Goal: Task Accomplishment & Management: Complete application form

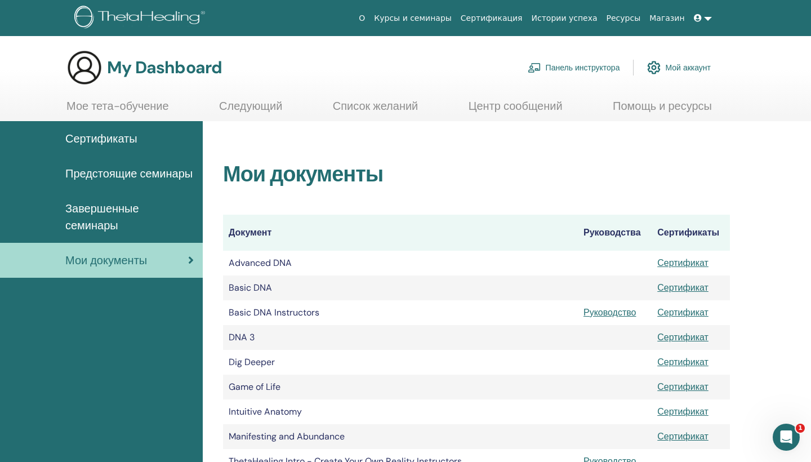
click at [710, 17] on link at bounding box center [703, 18] width 27 height 21
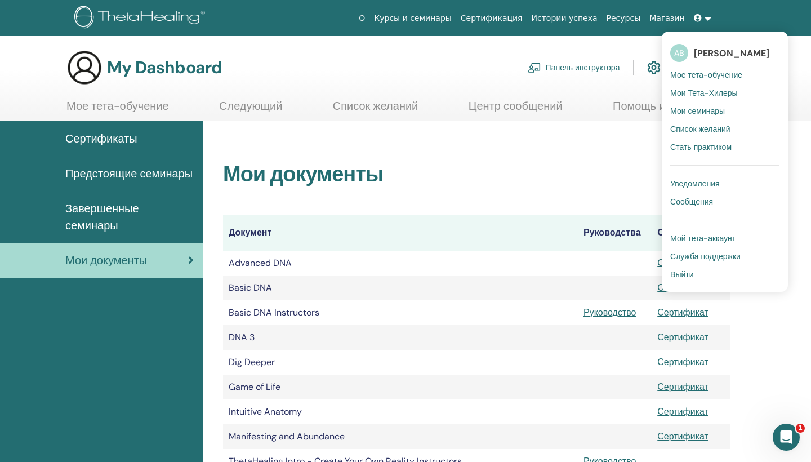
click at [718, 56] on span "[PERSON_NAME]" at bounding box center [731, 53] width 75 height 12
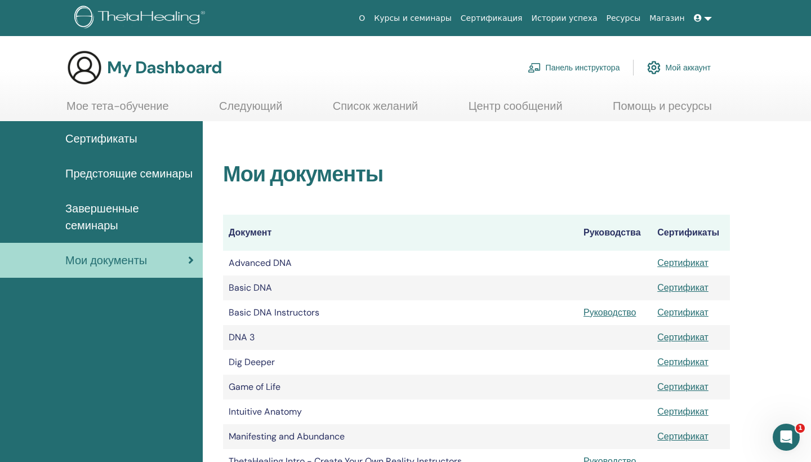
click at [593, 66] on link "Панель инструктора" at bounding box center [574, 67] width 92 height 25
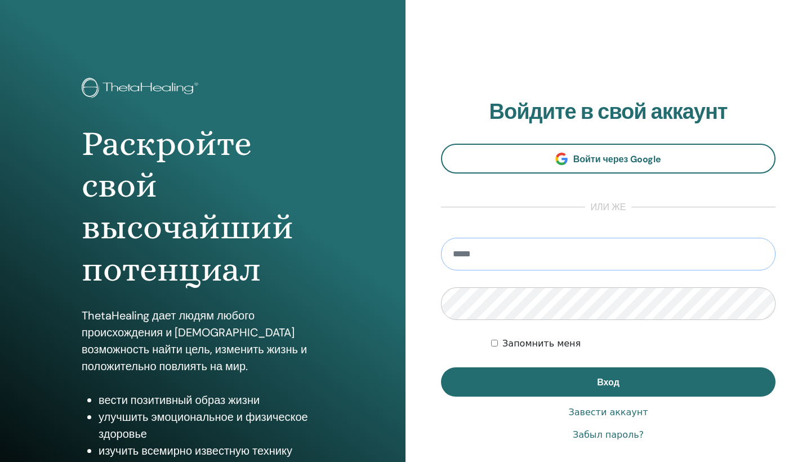
type input "**********"
click at [608, 382] on button "Вход" at bounding box center [608, 381] width 335 height 29
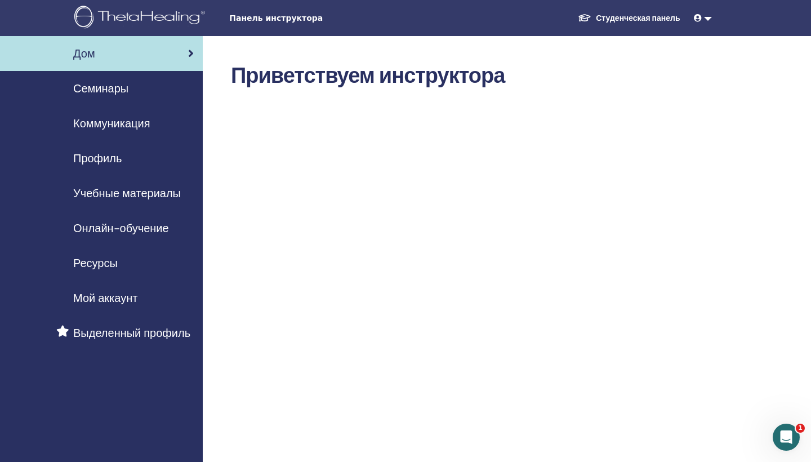
click at [116, 296] on span "Мой аккаунт" at bounding box center [105, 298] width 64 height 17
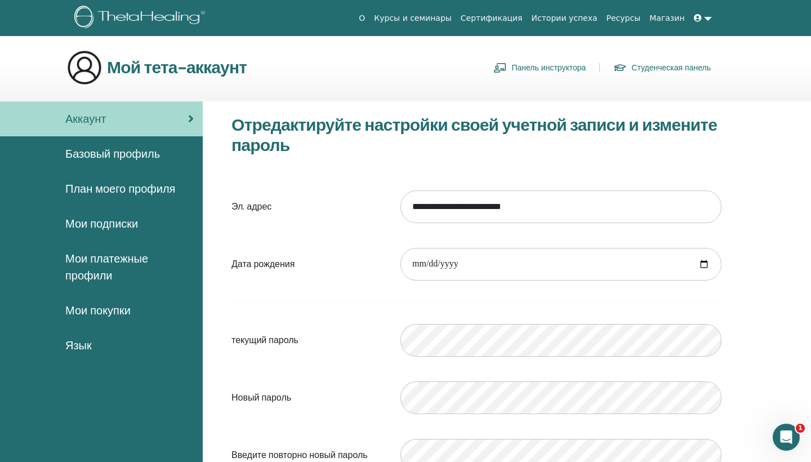
click at [149, 150] on span "Базовый профиль" at bounding box center [112, 153] width 95 height 17
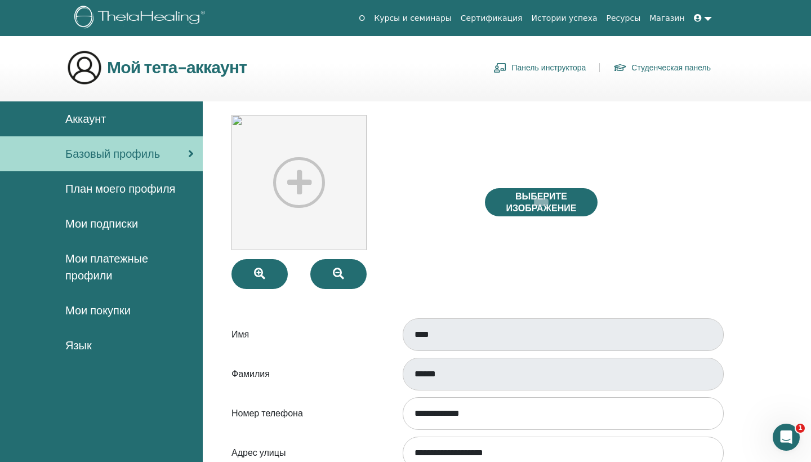
click at [301, 182] on img at bounding box center [299, 182] width 135 height 135
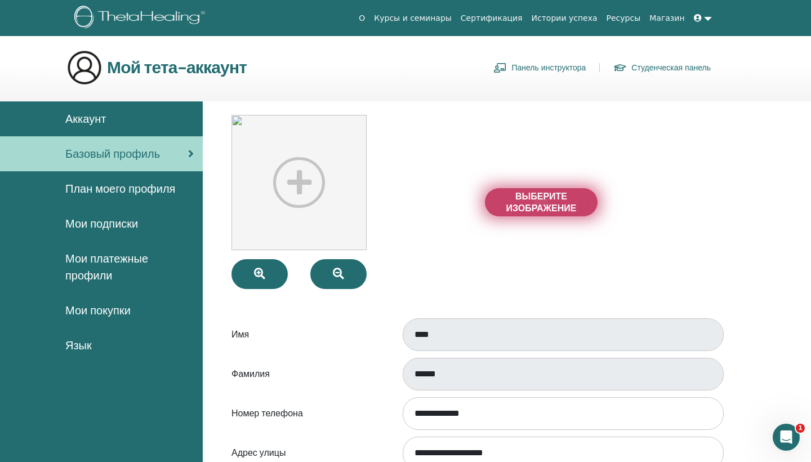
click at [536, 205] on span "Выберите изображение" at bounding box center [541, 202] width 85 height 24
click at [536, 205] on input "Выберите изображение" at bounding box center [541, 202] width 15 height 8
click at [512, 197] on span "Выберите изображение" at bounding box center [541, 202] width 85 height 24
click at [534, 198] on input "Выберите изображение" at bounding box center [541, 202] width 15 height 8
type input "**********"
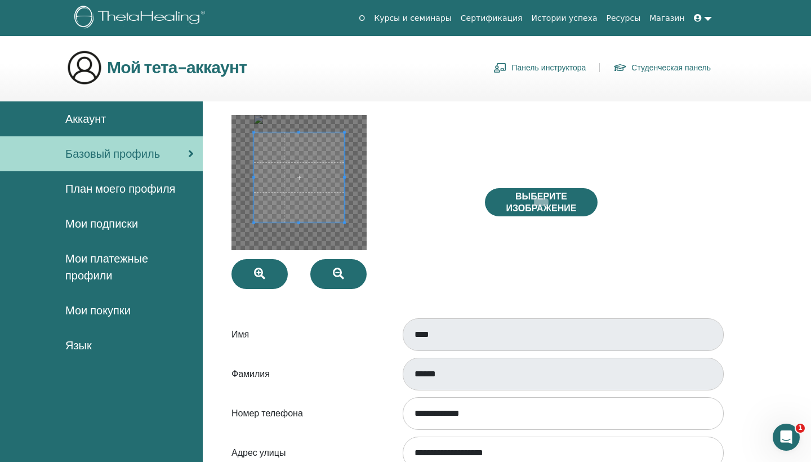
click at [327, 184] on span at bounding box center [299, 177] width 90 height 90
click at [633, 240] on div "Выберите изображение" at bounding box center [604, 202] width 254 height 174
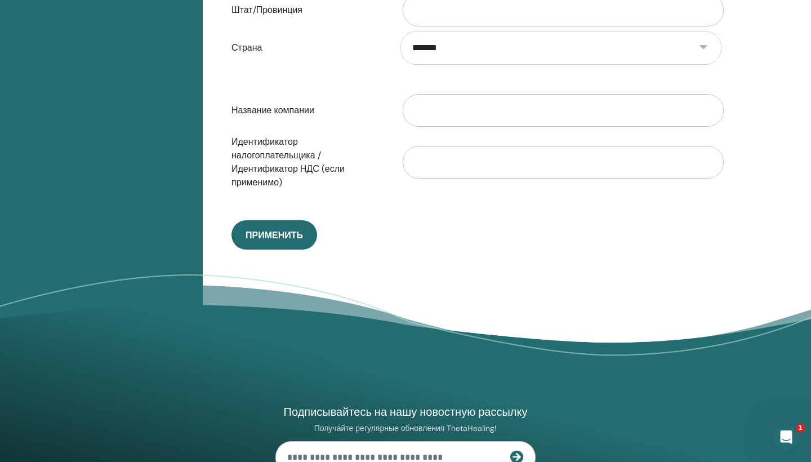
scroll to position [589, 0]
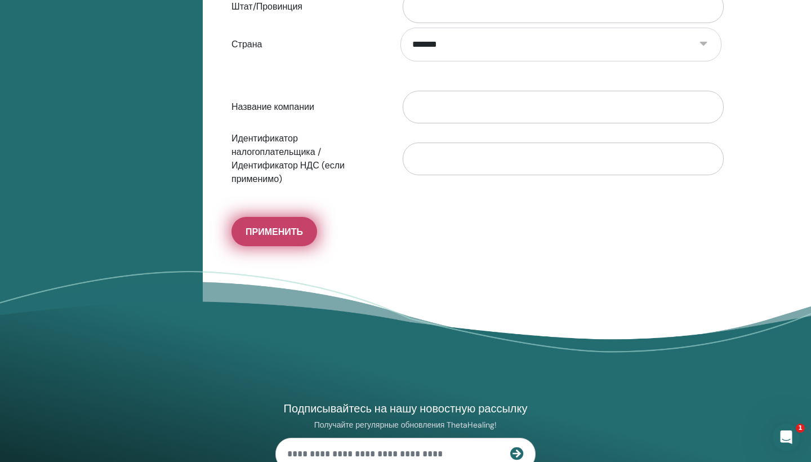
click at [300, 228] on span "Применить" at bounding box center [274, 232] width 57 height 12
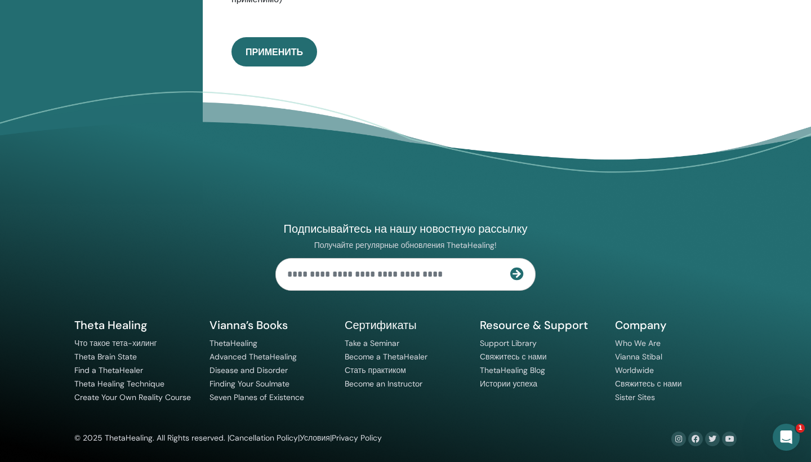
scroll to position [768, 0]
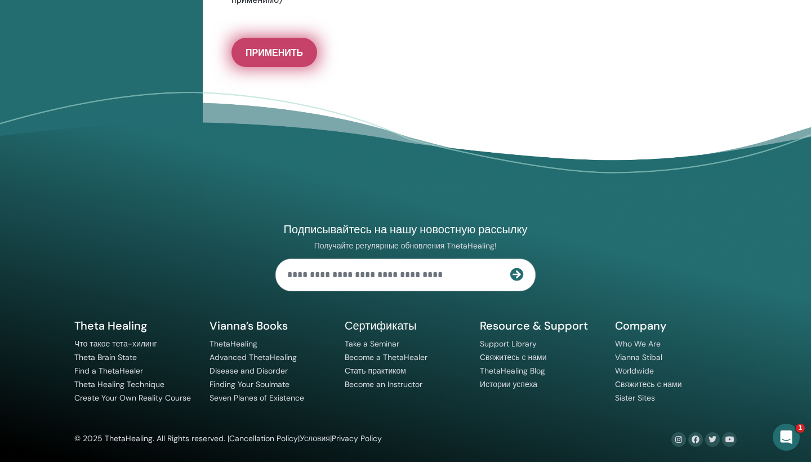
click at [292, 56] on span "Применить" at bounding box center [274, 53] width 57 height 12
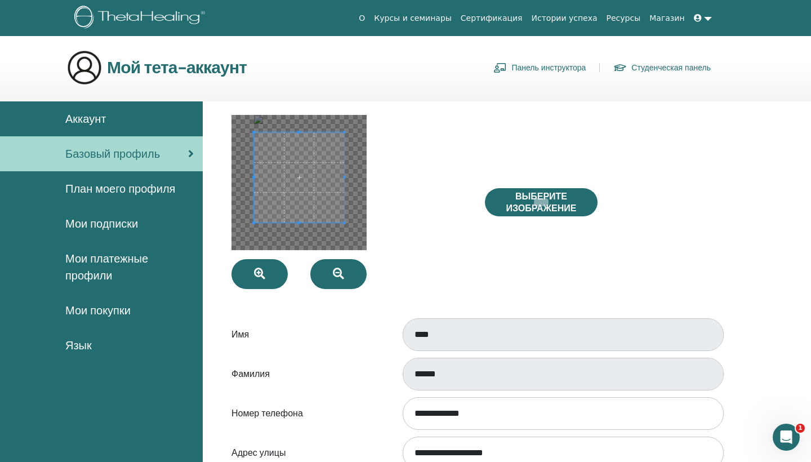
scroll to position [0, 0]
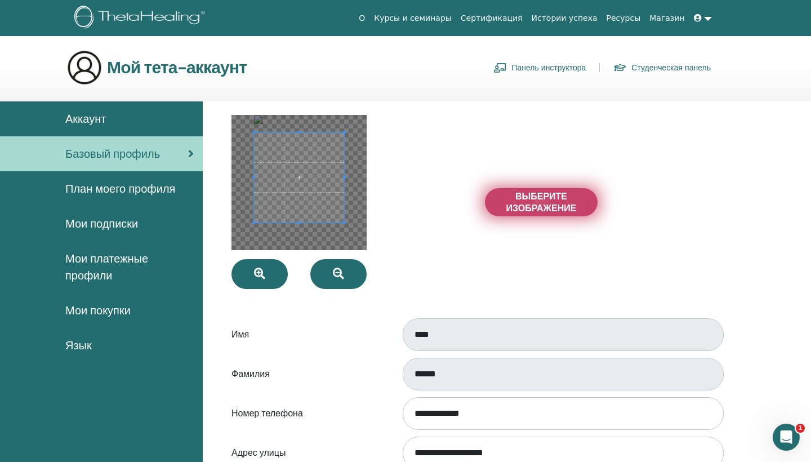
click at [549, 206] on span "Выберите изображение" at bounding box center [541, 202] width 85 height 24
click at [549, 206] on input "Выберите изображение" at bounding box center [541, 202] width 15 height 8
type input "**********"
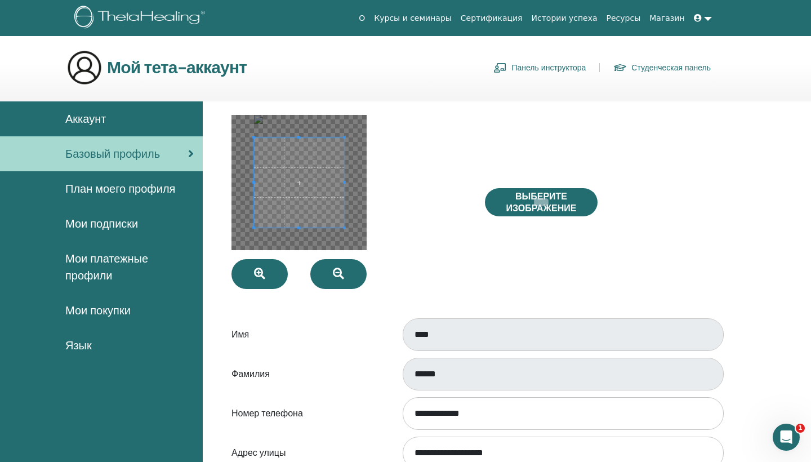
click at [327, 193] on span at bounding box center [299, 182] width 90 height 90
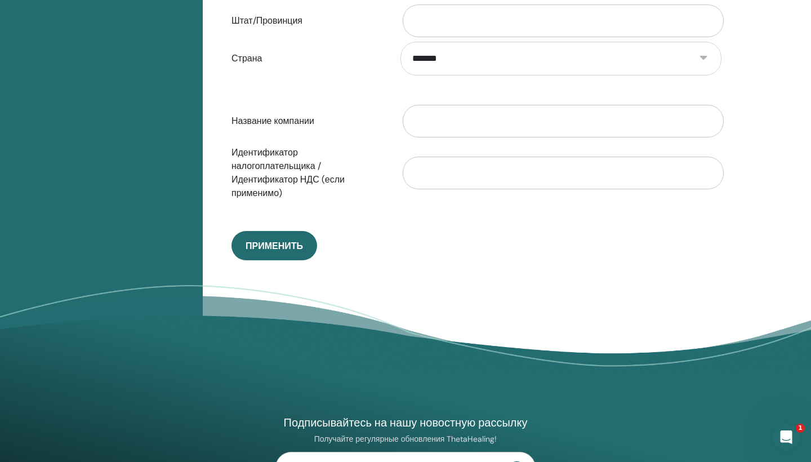
scroll to position [584, 0]
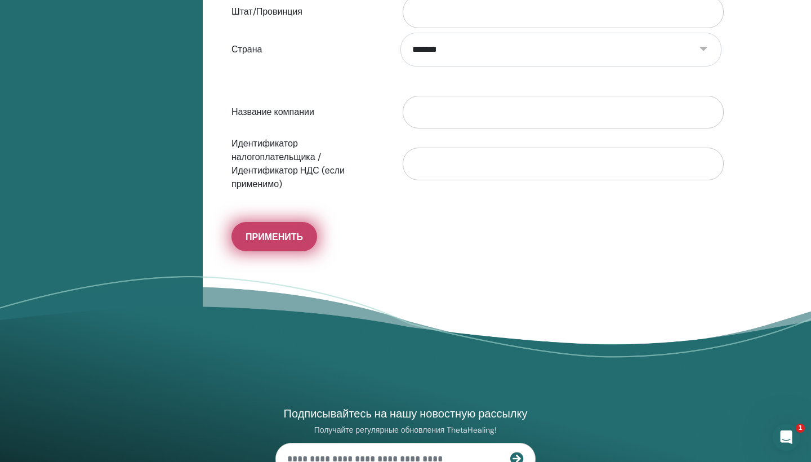
click at [303, 232] on span "Применить" at bounding box center [274, 237] width 57 height 12
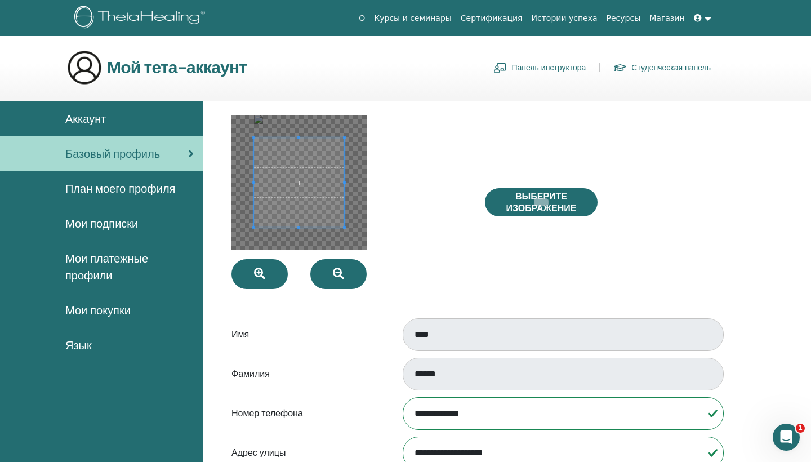
scroll to position [0, 0]
click at [137, 188] on span "План моего профиля" at bounding box center [120, 188] width 110 height 17
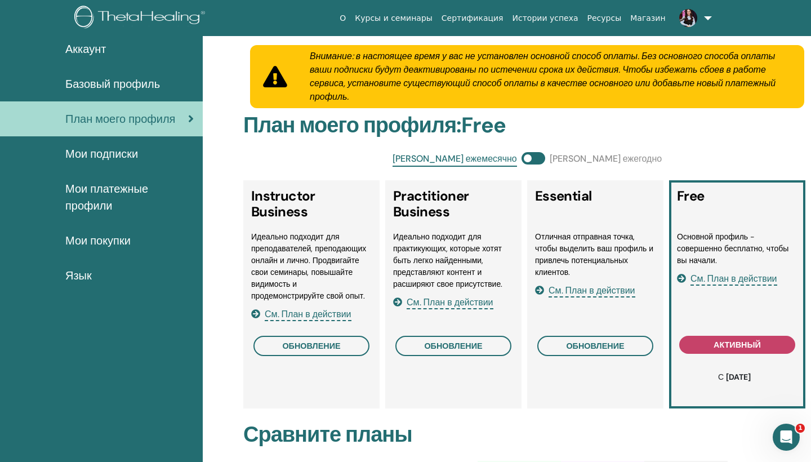
scroll to position [70, 0]
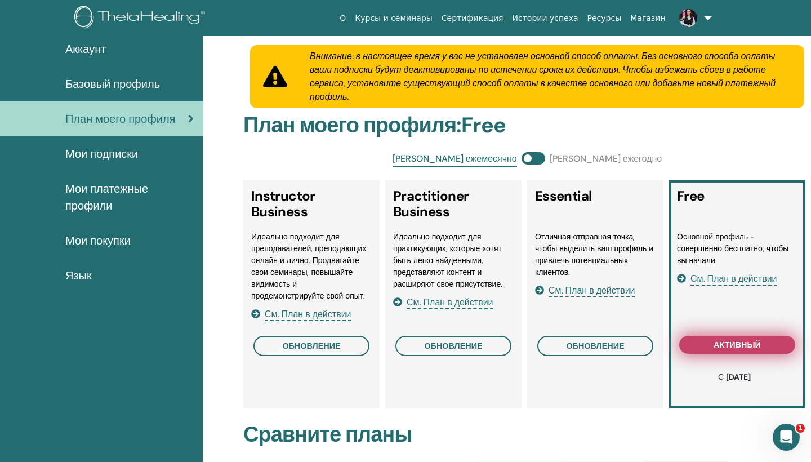
click at [722, 341] on span "активный" at bounding box center [737, 344] width 47 height 9
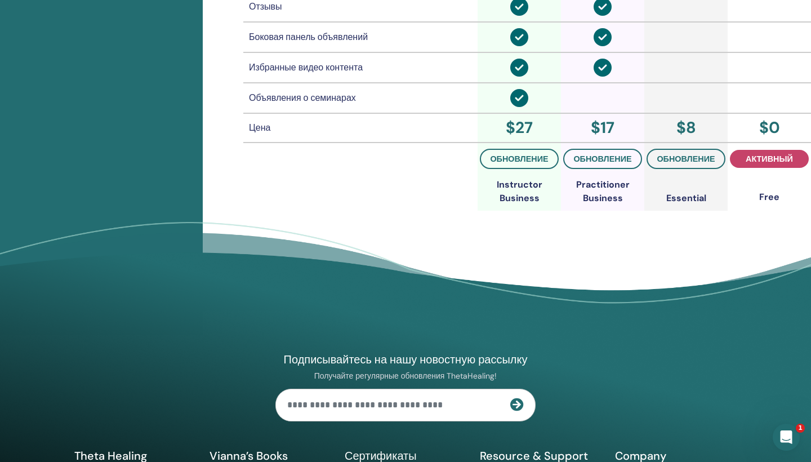
scroll to position [1027, 0]
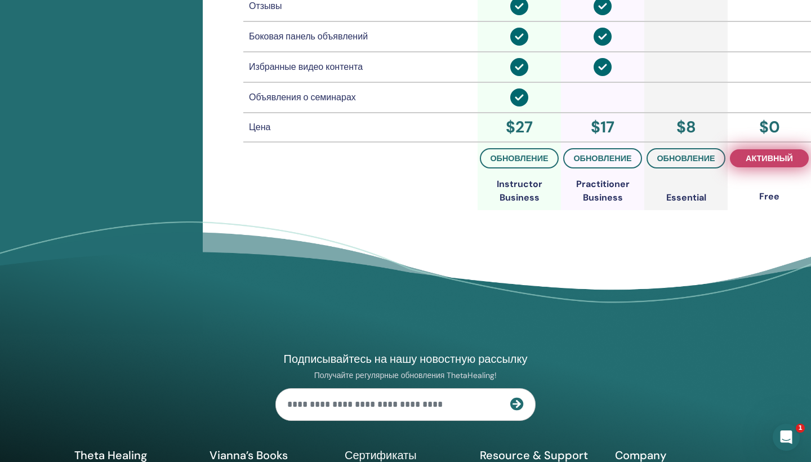
click at [767, 156] on span "активный" at bounding box center [769, 158] width 47 height 9
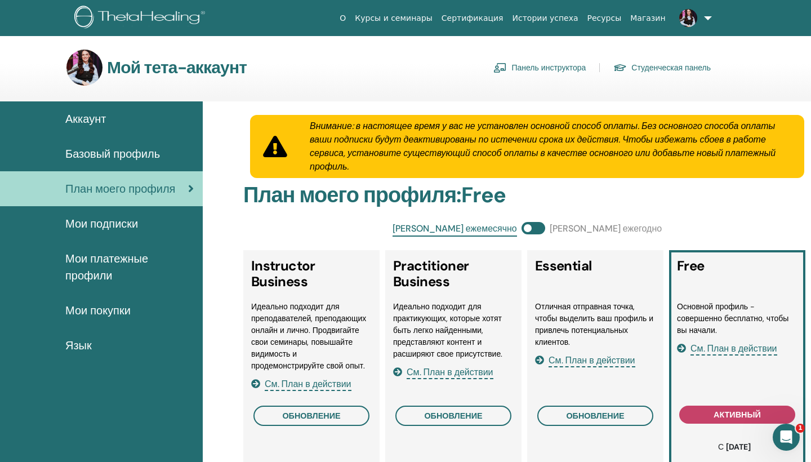
scroll to position [0, 0]
click at [131, 229] on span "Мои подписки" at bounding box center [101, 223] width 73 height 17
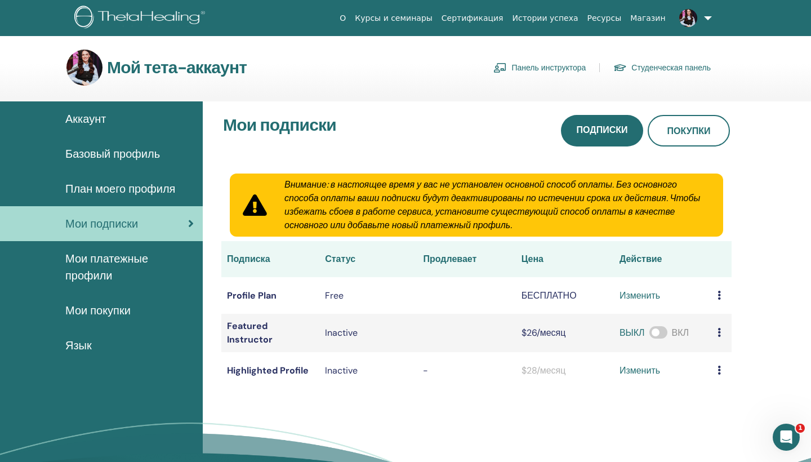
click at [103, 270] on span "Мои платежные профили" at bounding box center [129, 267] width 128 height 34
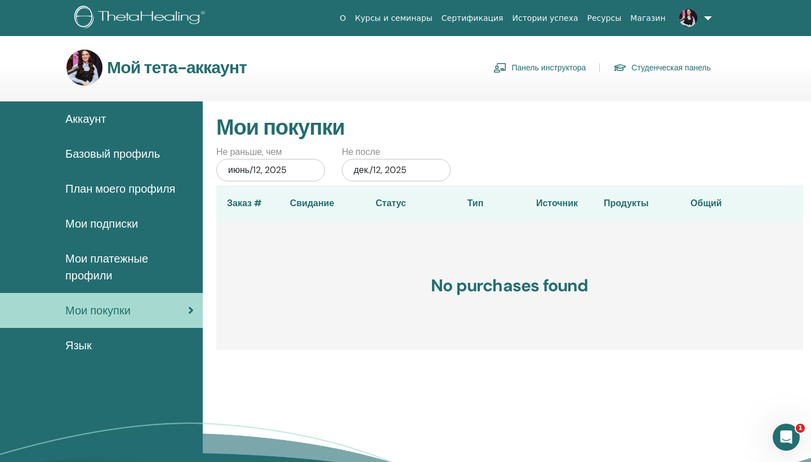
click at [119, 155] on span "Базовый профиль" at bounding box center [112, 153] width 95 height 17
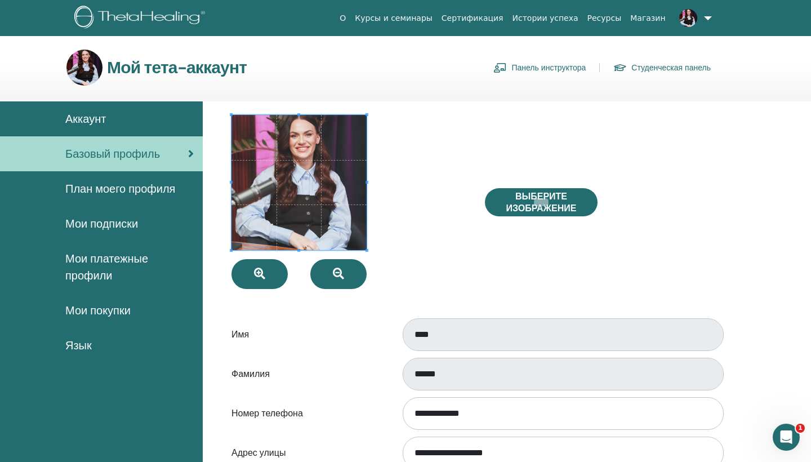
click at [89, 113] on span "Аккаунт" at bounding box center [85, 118] width 41 height 17
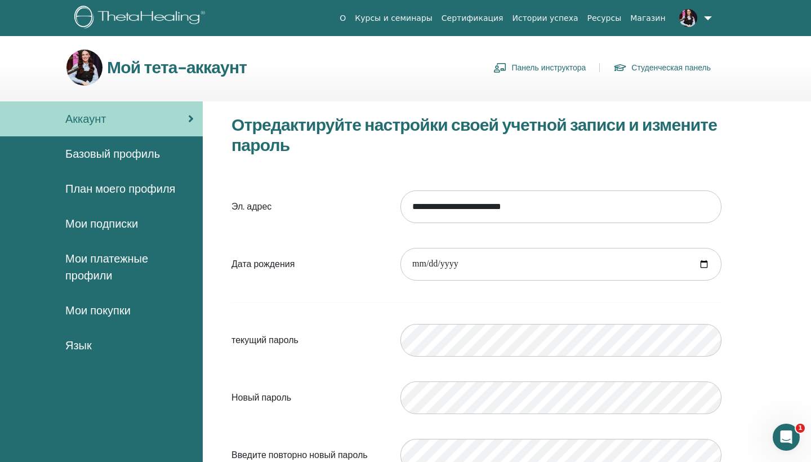
click at [559, 69] on link "Панель инструктора" at bounding box center [540, 68] width 92 height 18
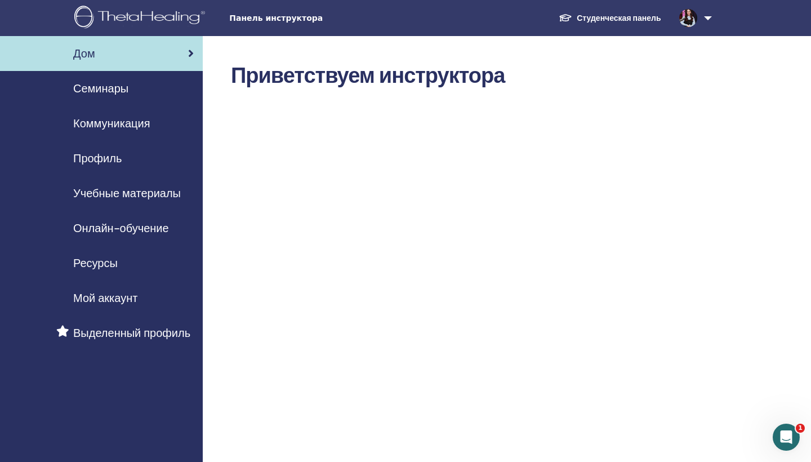
click at [122, 88] on span "Семинары" at bounding box center [100, 88] width 55 height 17
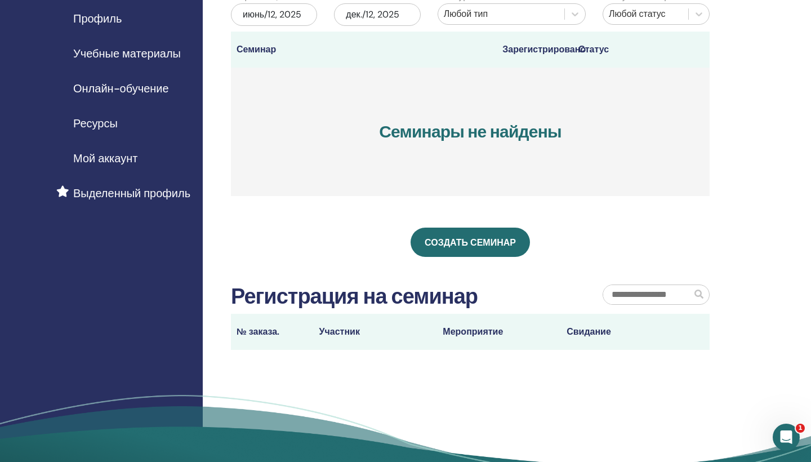
scroll to position [141, 0]
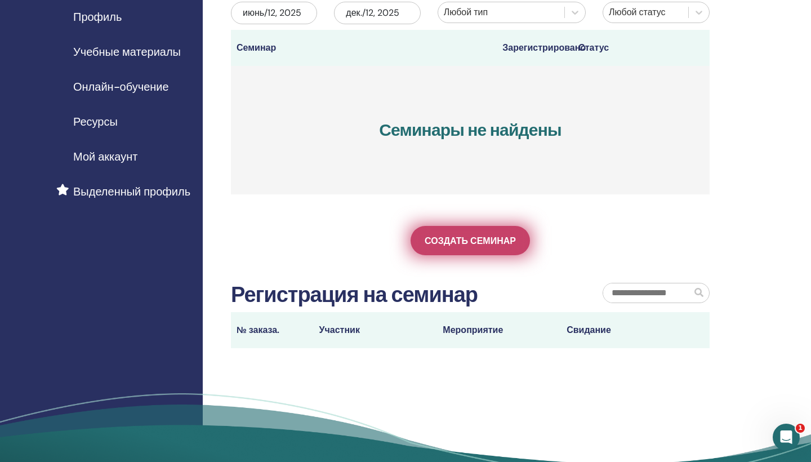
click at [463, 241] on span "Создать семинар" at bounding box center [470, 241] width 91 height 12
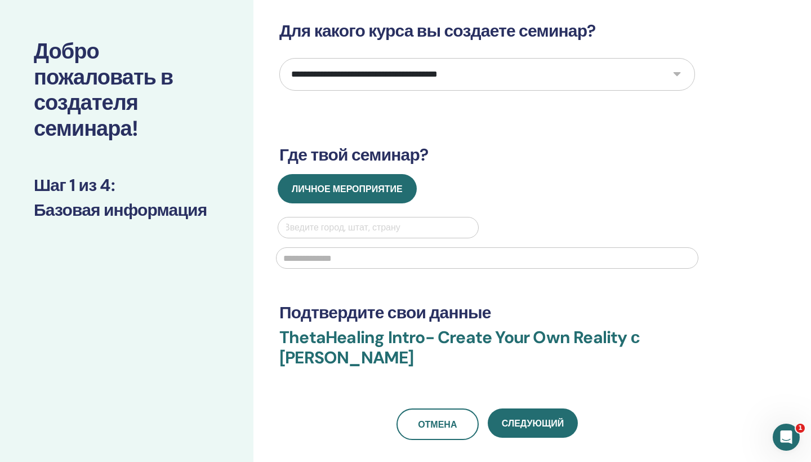
scroll to position [43, 0]
select select "*"
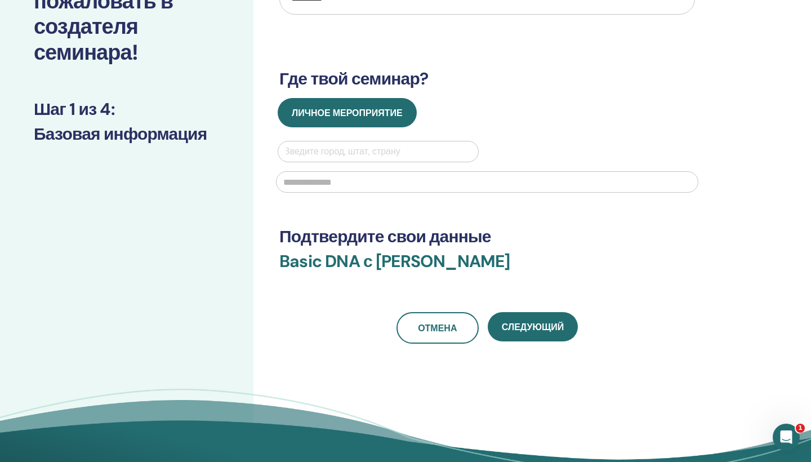
scroll to position [121, 0]
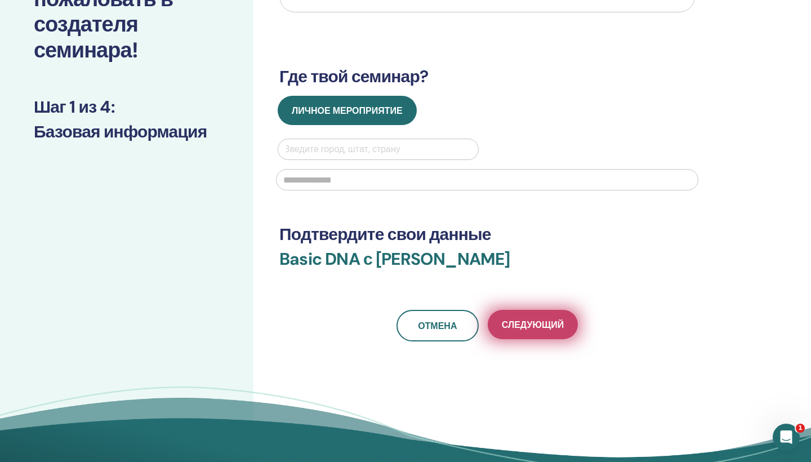
click at [528, 319] on span "Следующий" at bounding box center [533, 325] width 62 height 12
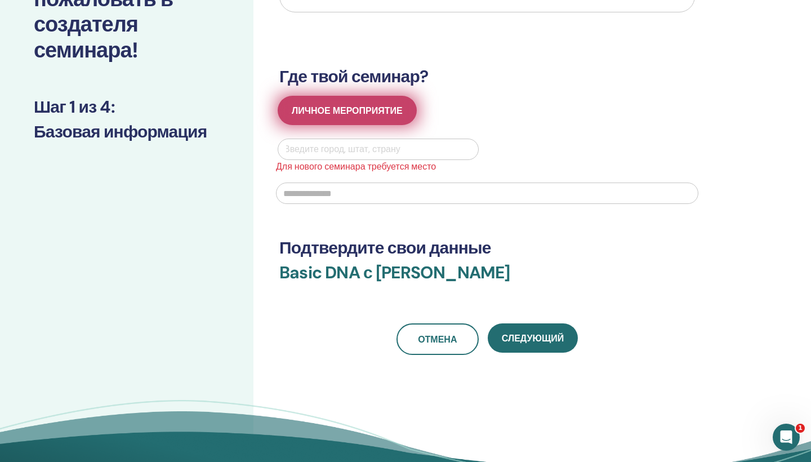
click at [363, 112] on span "Личное мероприятие" at bounding box center [347, 111] width 111 height 12
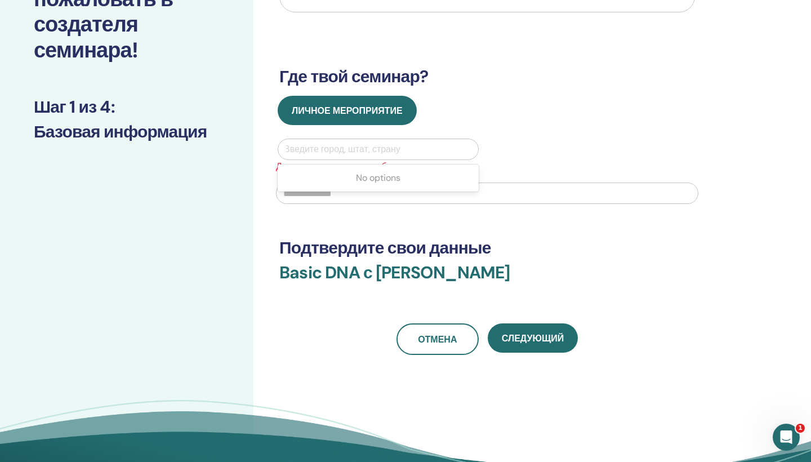
click at [359, 148] on div "Введите город, штат, страну" at bounding box center [378, 150] width 189 height 14
type input "*"
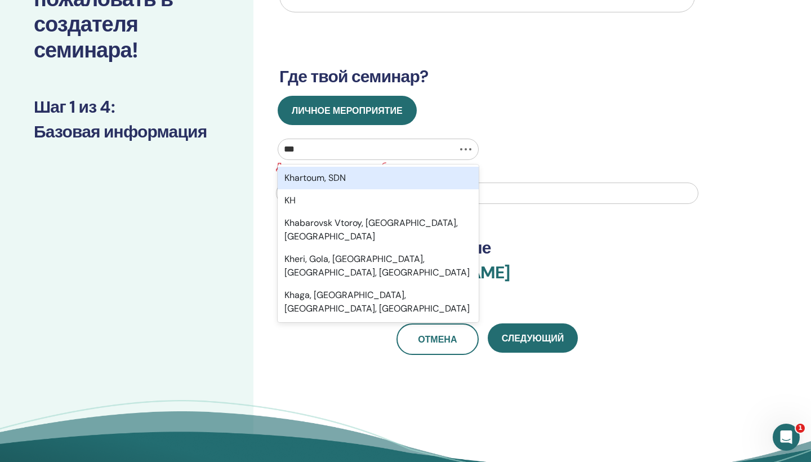
type input "****"
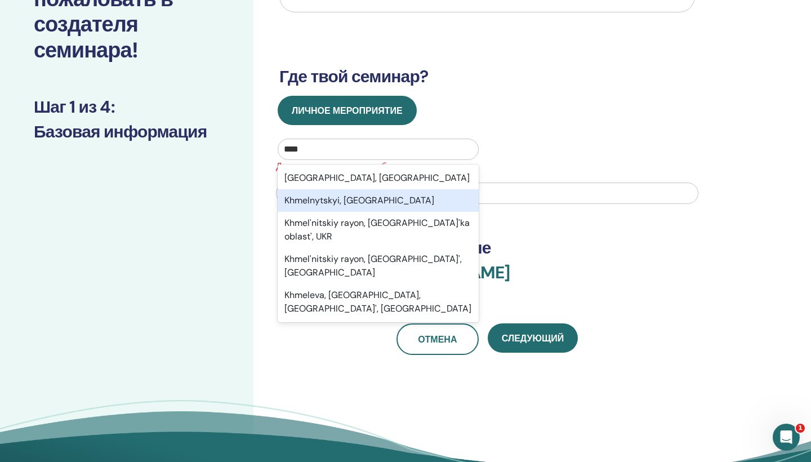
click at [331, 198] on div "Khmelnytskyi, UKR" at bounding box center [378, 200] width 201 height 23
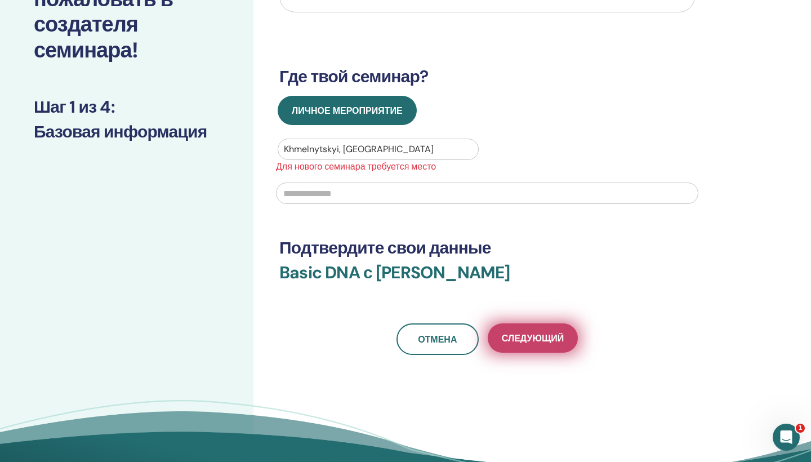
click at [535, 340] on span "Следующий" at bounding box center [533, 338] width 62 height 12
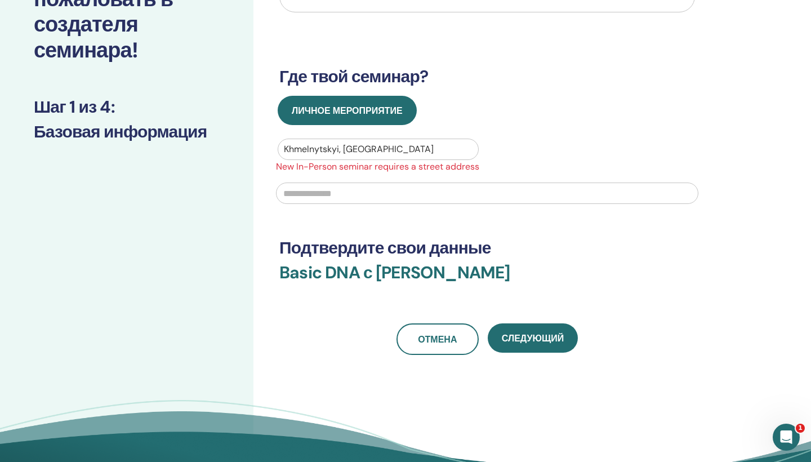
click at [379, 192] on input "text" at bounding box center [487, 193] width 423 height 21
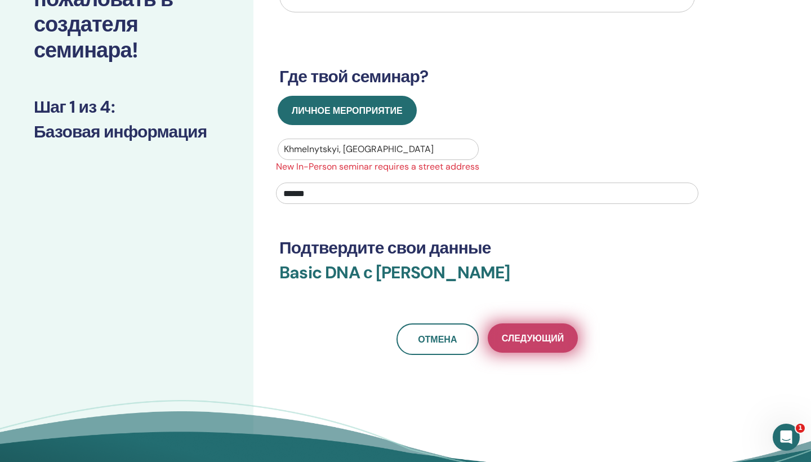
type input "******"
click at [519, 336] on span "Следующий" at bounding box center [533, 338] width 62 height 12
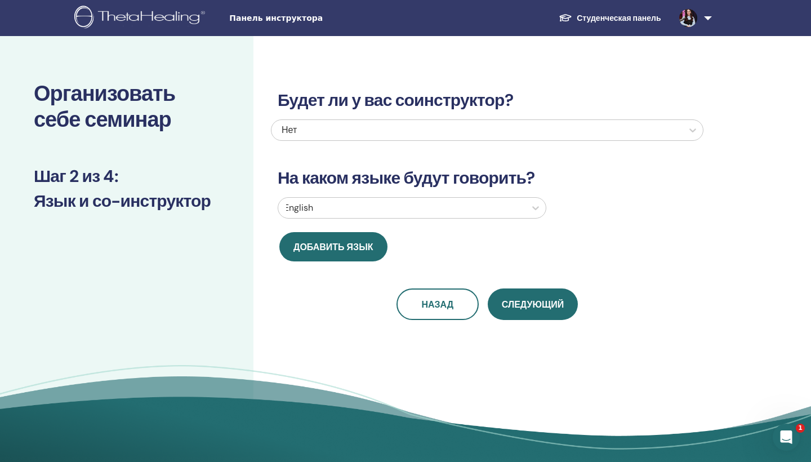
scroll to position [0, 0]
click at [500, 130] on div "Нет" at bounding box center [446, 130] width 329 height 14
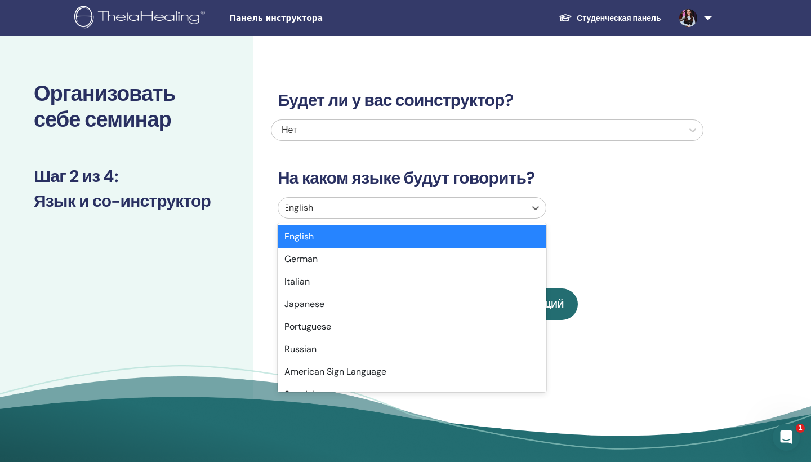
click at [439, 213] on div at bounding box center [402, 208] width 236 height 16
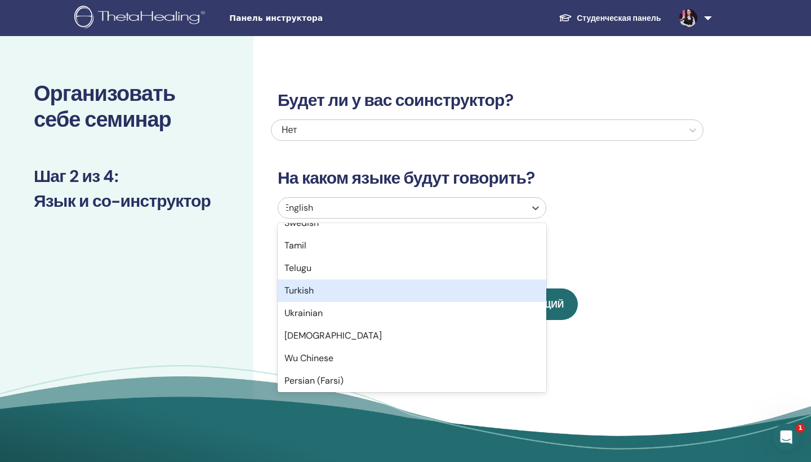
scroll to position [889, 0]
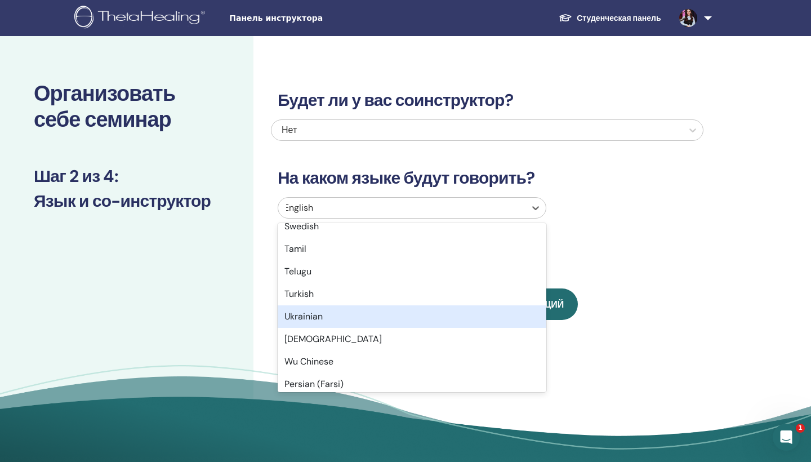
click at [314, 318] on div "Ukrainian" at bounding box center [412, 316] width 269 height 23
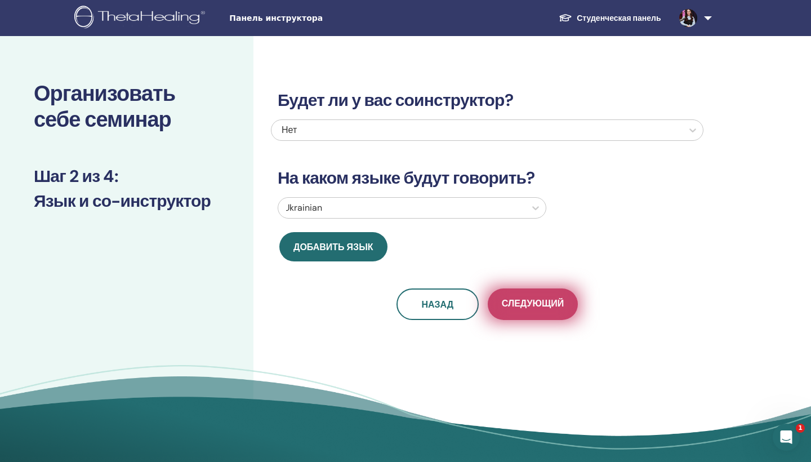
click at [553, 301] on span "Следующий" at bounding box center [533, 304] width 62 height 14
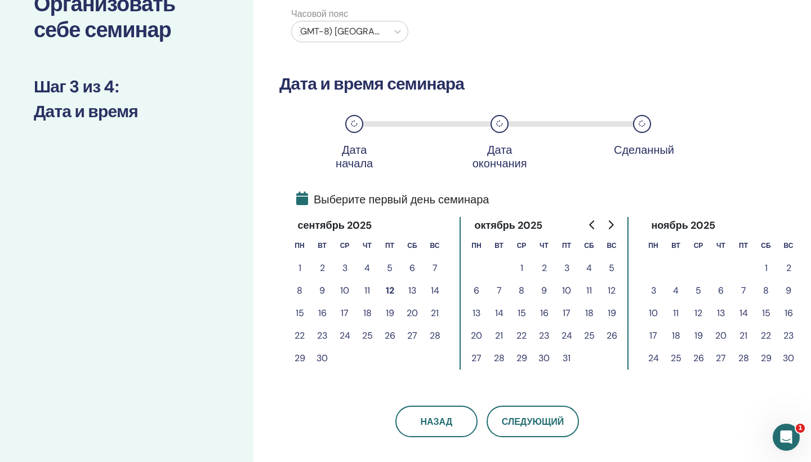
scroll to position [95, 0]
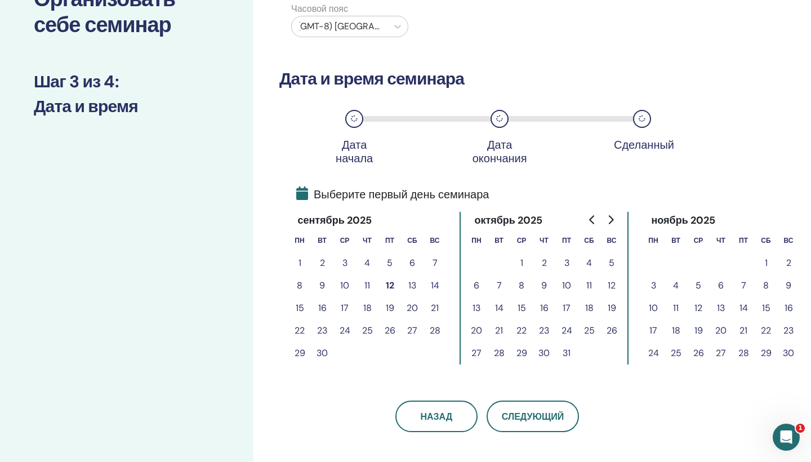
click at [745, 287] on button "7" at bounding box center [743, 285] width 23 height 23
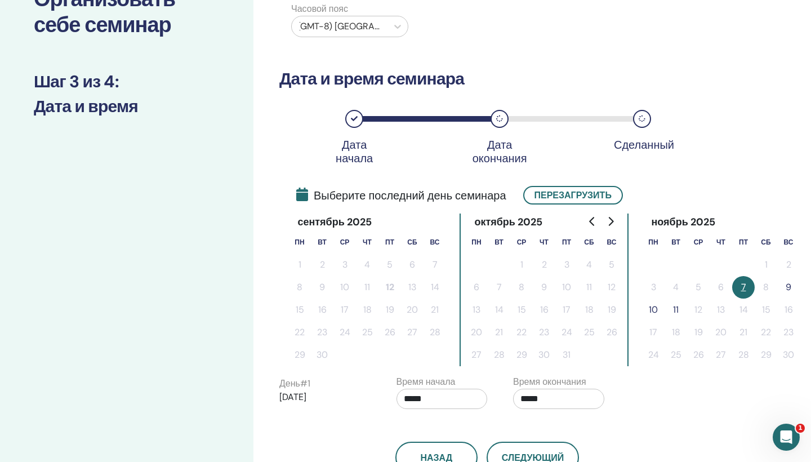
click at [789, 287] on button "9" at bounding box center [788, 287] width 23 height 23
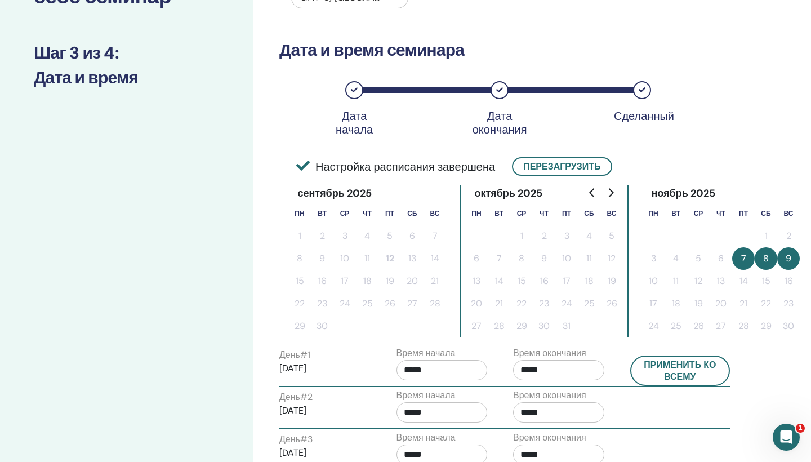
scroll to position [137, 0]
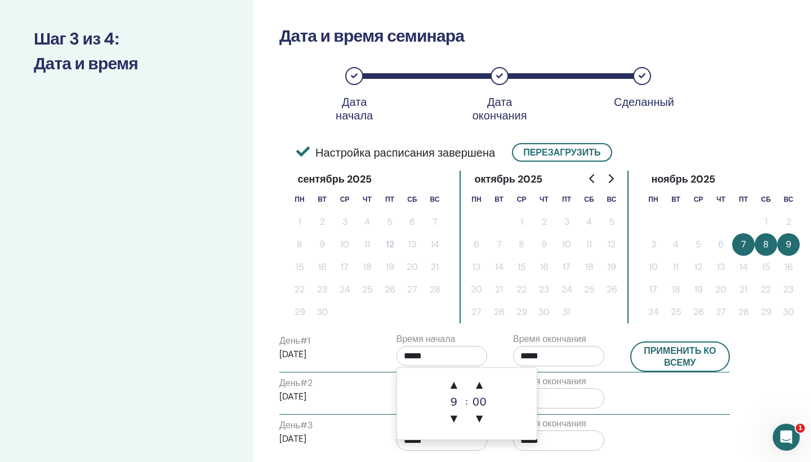
click at [414, 358] on input "*****" at bounding box center [442, 356] width 91 height 20
click at [456, 389] on span "▲" at bounding box center [454, 385] width 23 height 23
type input "*****"
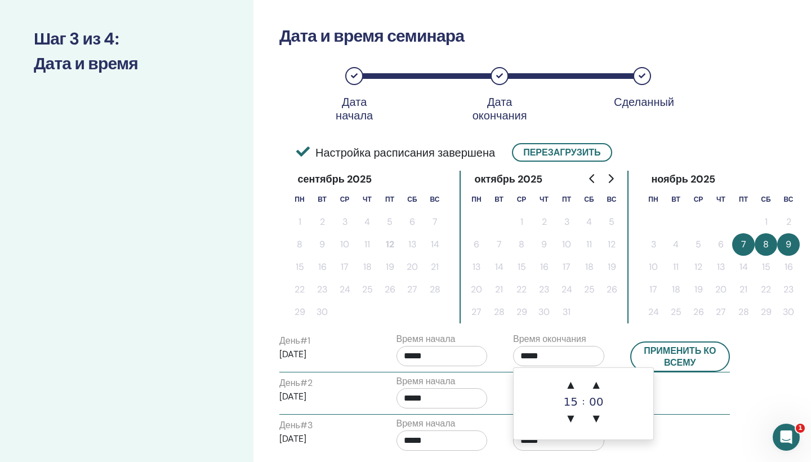
click at [552, 358] on input "*****" at bounding box center [558, 356] width 91 height 20
click at [574, 416] on span "▼" at bounding box center [570, 418] width 23 height 23
click at [571, 388] on span "▲" at bounding box center [570, 385] width 23 height 23
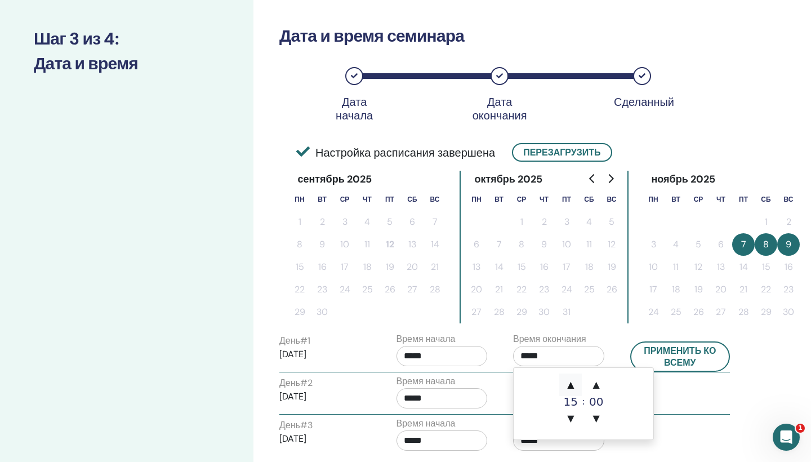
click at [571, 388] on span "▲" at bounding box center [570, 385] width 23 height 23
type input "*****"
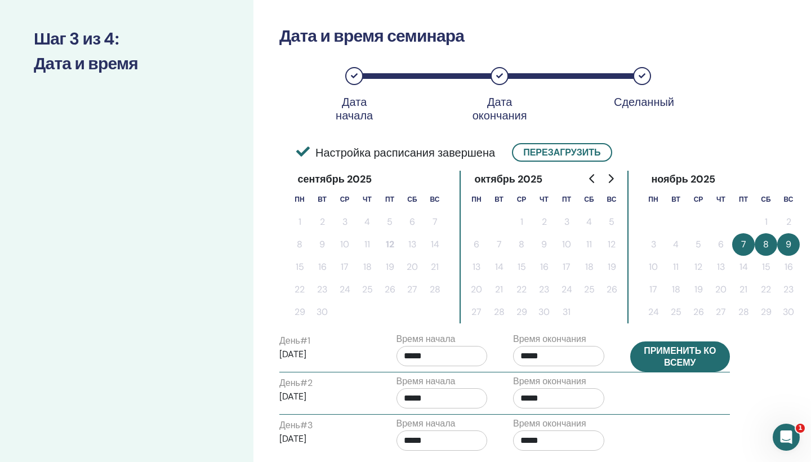
click at [665, 359] on button "Применить ко всему" at bounding box center [680, 356] width 100 height 30
type input "*****"
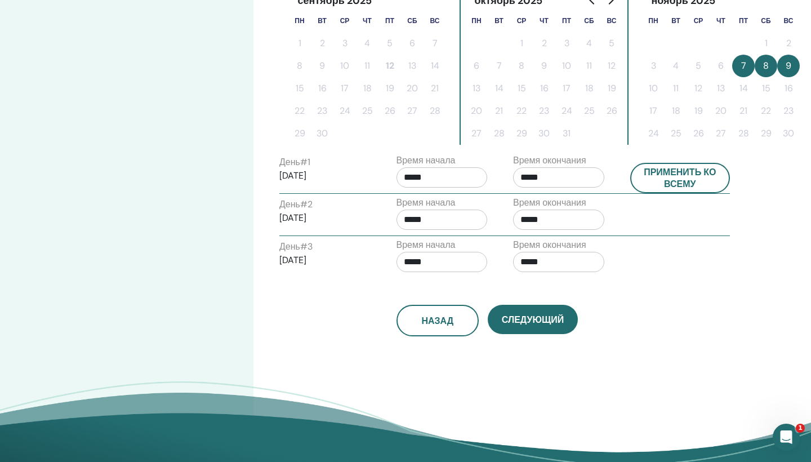
scroll to position [387, 0]
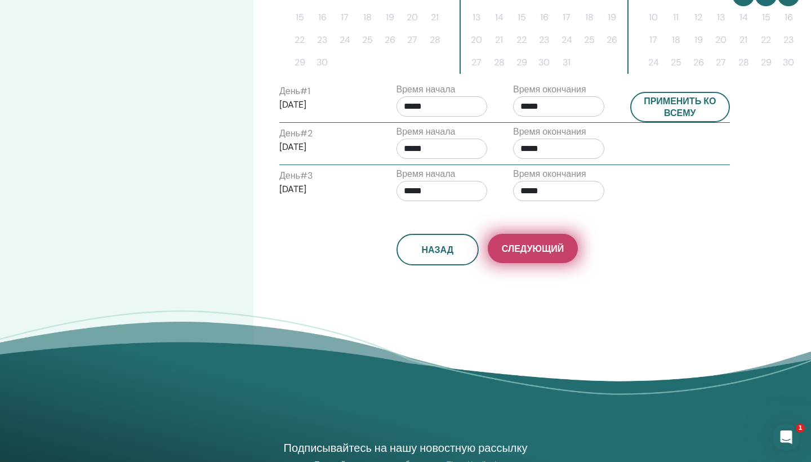
click at [562, 248] on span "Следующий" at bounding box center [533, 249] width 62 height 12
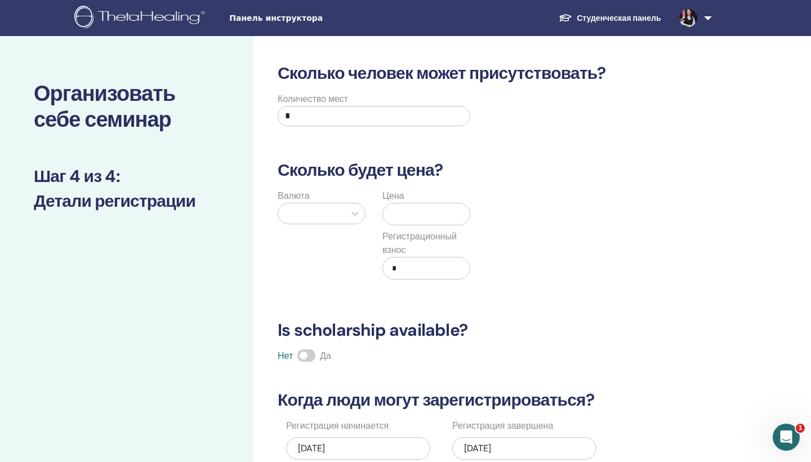
scroll to position [0, 0]
click at [303, 119] on input "*" at bounding box center [374, 116] width 193 height 20
type input "**"
click at [316, 214] on div at bounding box center [311, 214] width 55 height 16
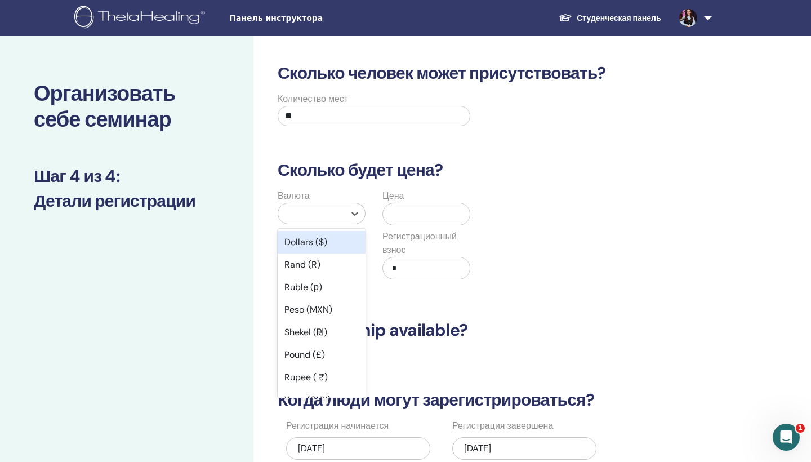
click at [317, 245] on div "Dollars ($)" at bounding box center [322, 242] width 88 height 23
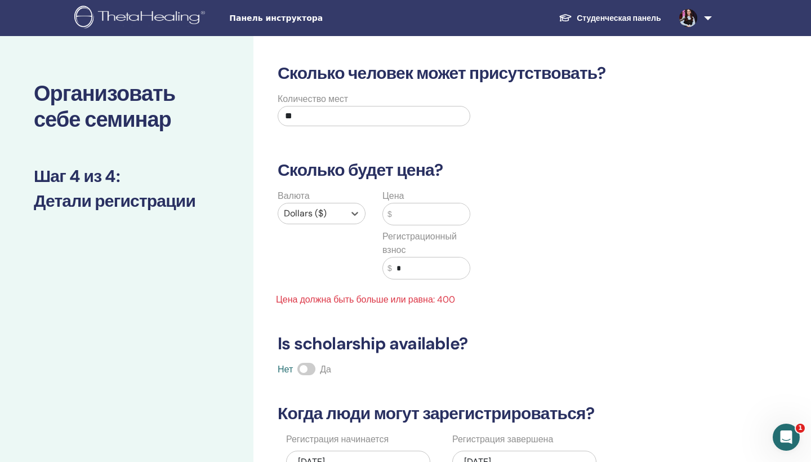
click at [406, 210] on input "text" at bounding box center [431, 213] width 78 height 21
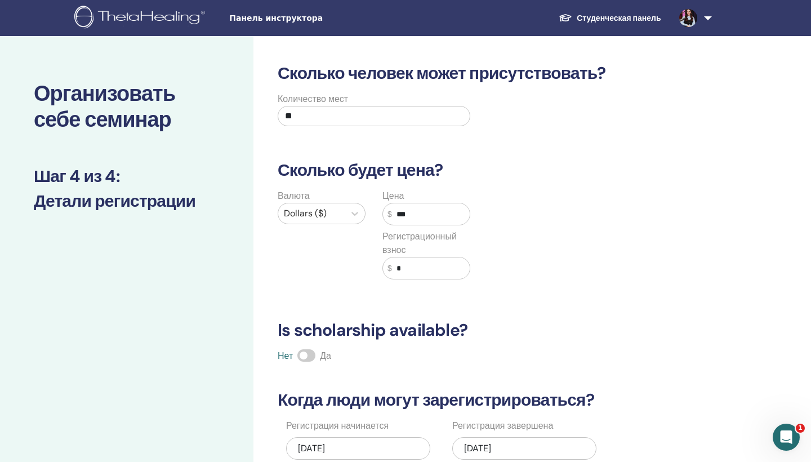
type input "***"
click at [406, 266] on input "*" at bounding box center [431, 267] width 78 height 21
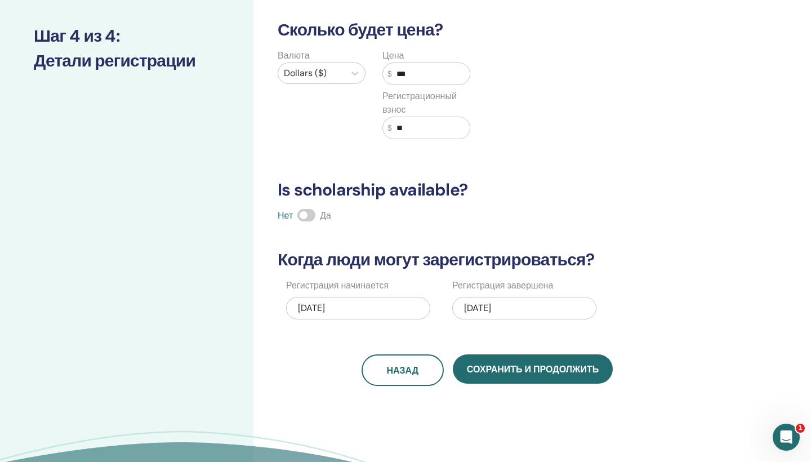
scroll to position [149, 0]
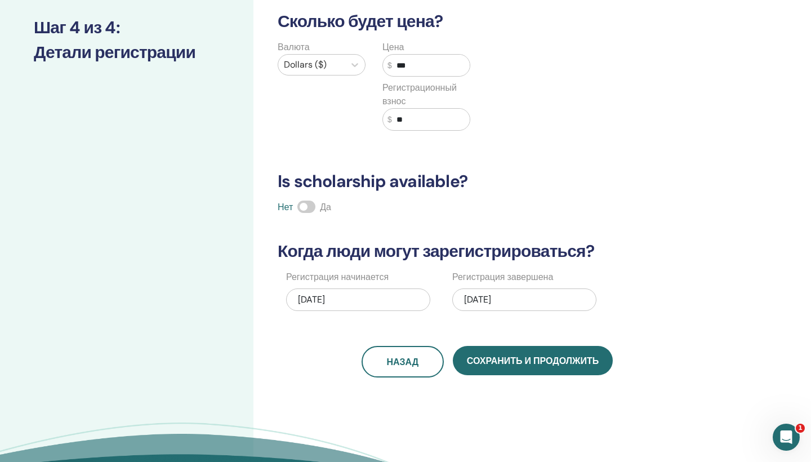
type input "**"
click at [513, 300] on div "11/09/2025" at bounding box center [524, 299] width 144 height 23
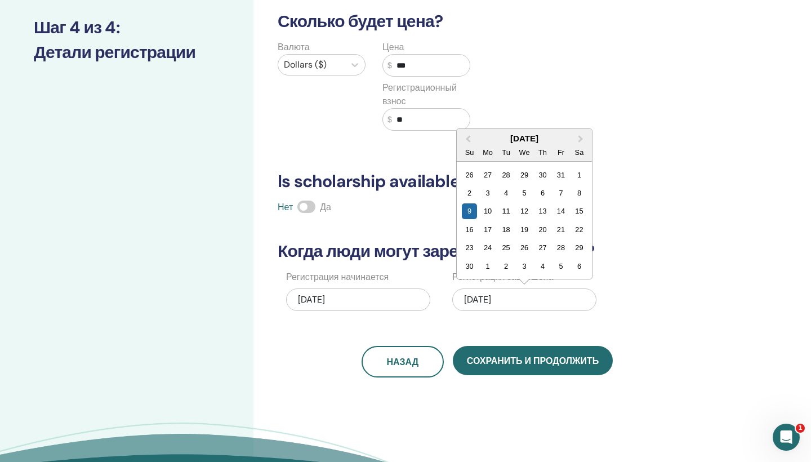
click at [496, 326] on div "Сколько человек может присутствовать? Количество мест ** Сколько будет цена? Ва…" at bounding box center [487, 145] width 433 height 463
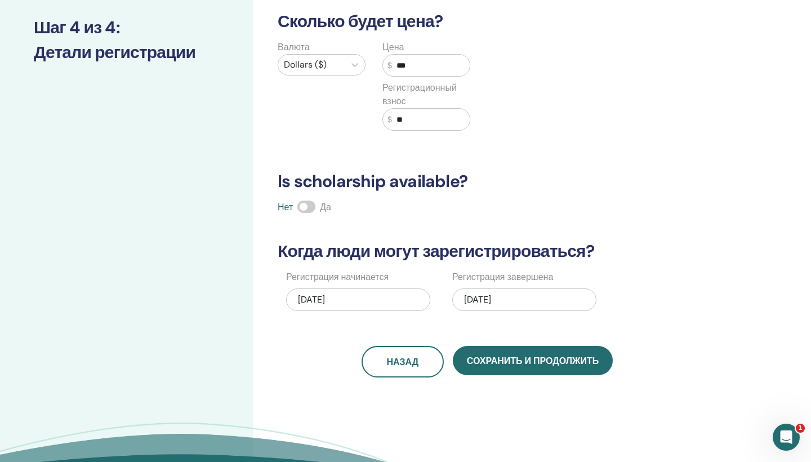
click at [353, 303] on div "09/12/2025" at bounding box center [358, 299] width 144 height 23
click at [442, 313] on div "Регистрация начинается 09/12/2025" at bounding box center [361, 294] width 166 height 48
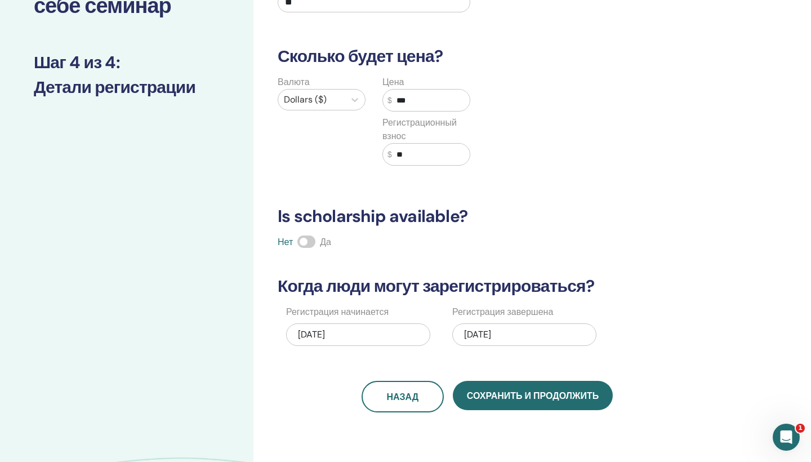
scroll to position [110, 0]
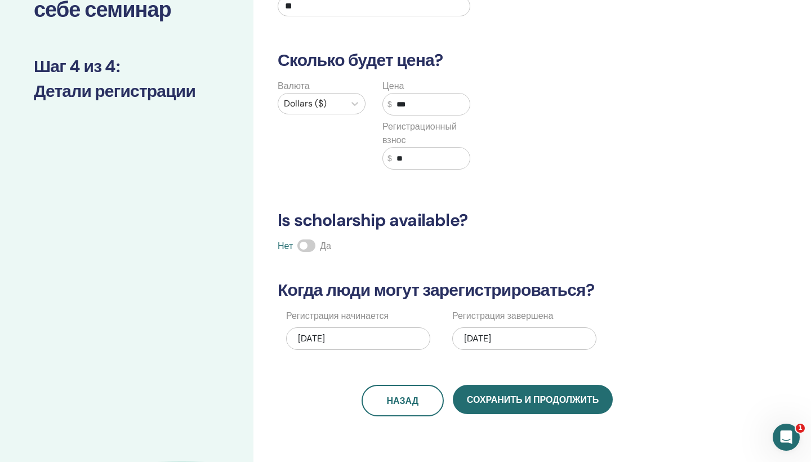
click at [417, 106] on input "***" at bounding box center [431, 104] width 78 height 21
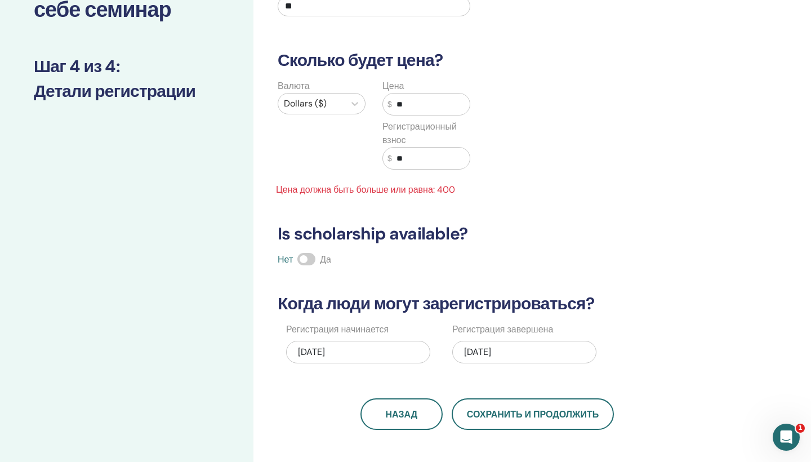
type input "*"
type input "***"
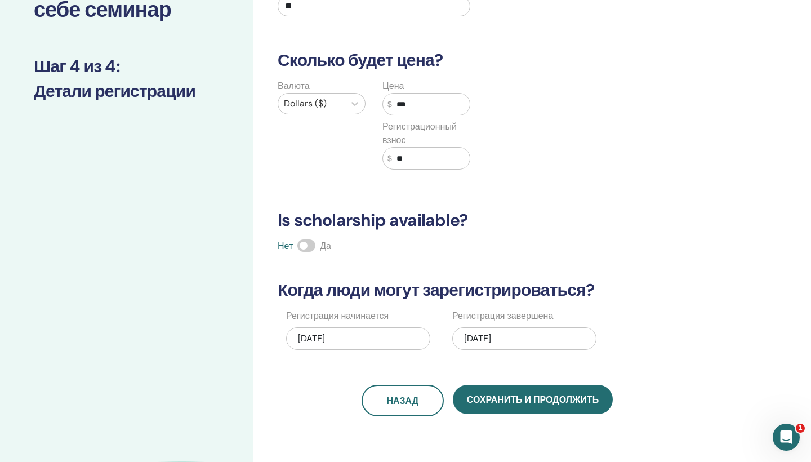
click at [412, 159] on input "**" at bounding box center [431, 158] width 78 height 21
type input "*"
click at [563, 190] on div "Сколько человек может присутствовать? Количество мест ** Сколько будет цена? Ва…" at bounding box center [487, 184] width 433 height 463
click at [312, 246] on span at bounding box center [306, 245] width 18 height 12
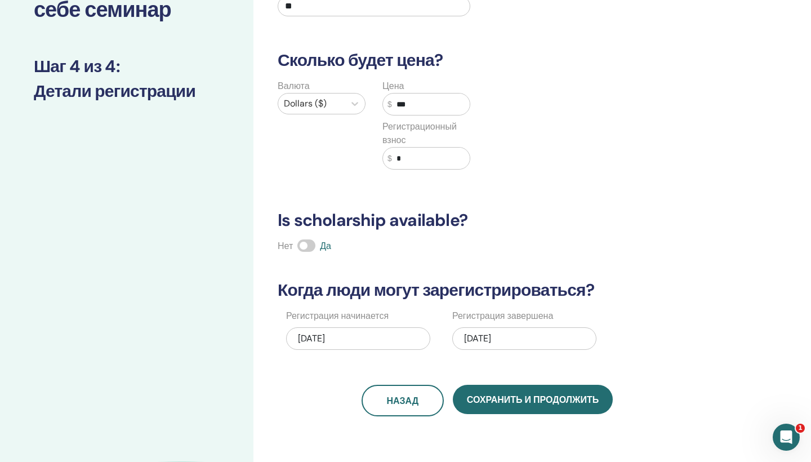
click at [303, 246] on span at bounding box center [306, 245] width 18 height 12
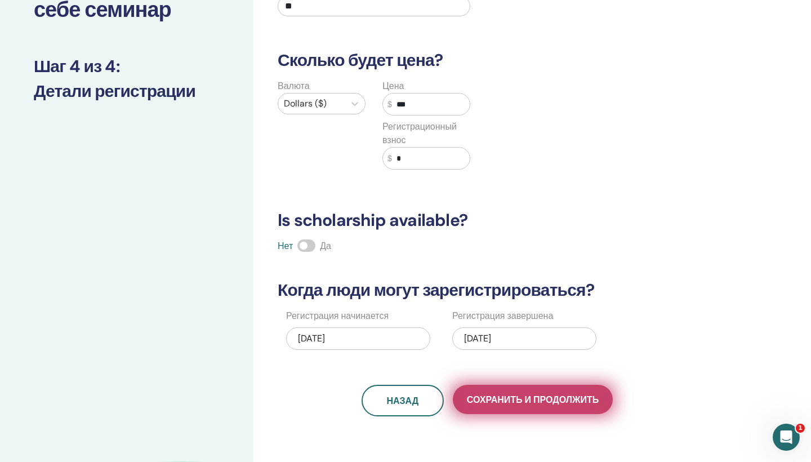
click at [572, 407] on button "Сохранить и продолжить" at bounding box center [533, 399] width 160 height 29
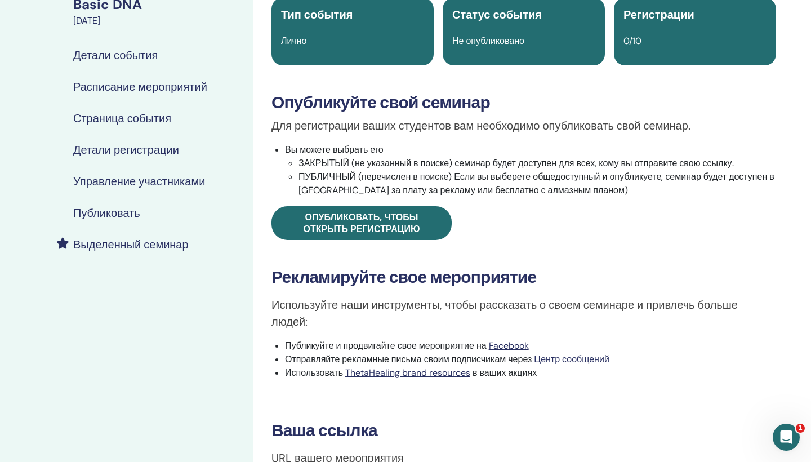
scroll to position [78, 0]
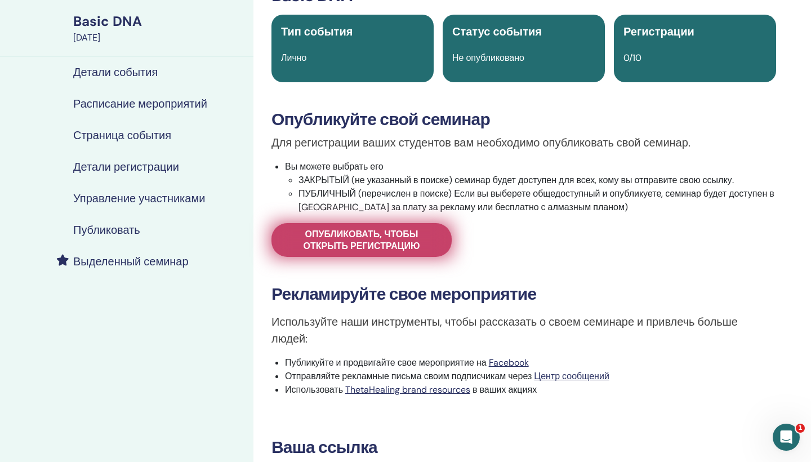
click at [401, 238] on span "Опубликовать, чтобы открыть регистрацию" at bounding box center [362, 240] width 152 height 24
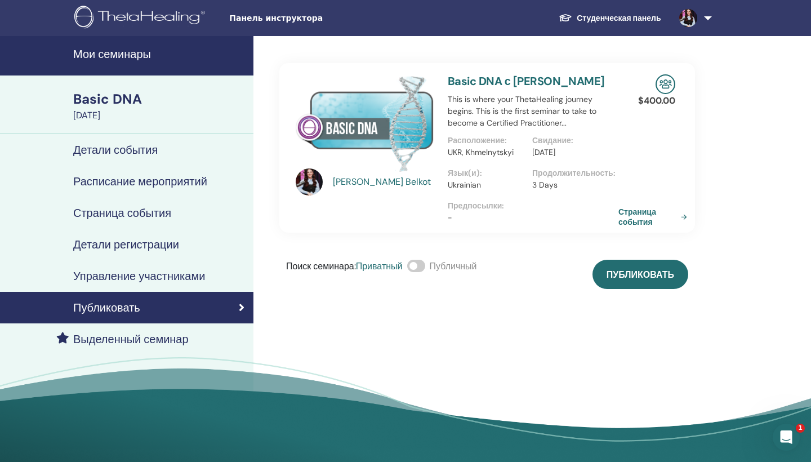
click at [670, 211] on link "Страница события" at bounding box center [655, 217] width 73 height 20
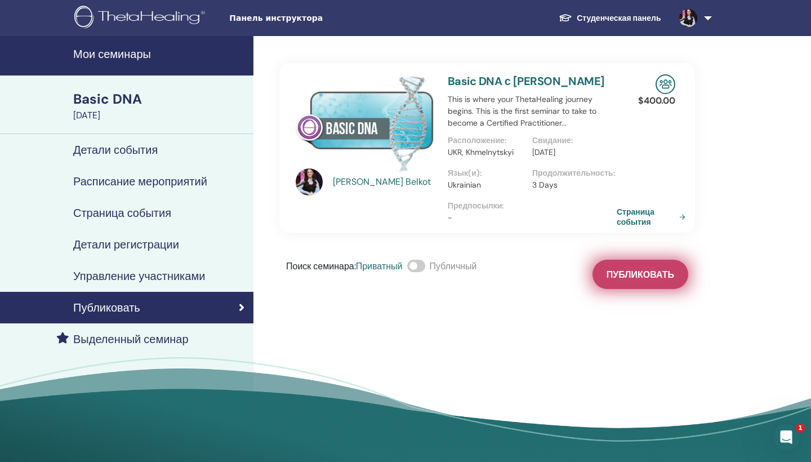
click at [622, 277] on span "Публиковать" at bounding box center [641, 275] width 68 height 12
